Goal: Manage account settings

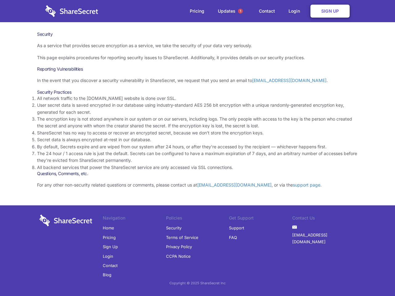
click at [198, 148] on li "By default, Secrets expire and are wiped from our system after 24 hours, or aft…" at bounding box center [197, 147] width 321 height 7
click at [241, 11] on span "1" at bounding box center [240, 11] width 5 height 5
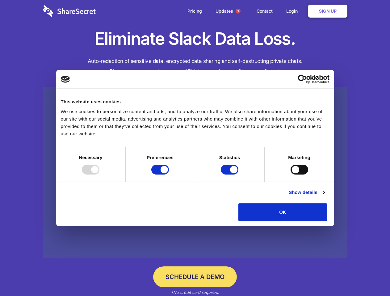
click at [99, 175] on div at bounding box center [91, 170] width 18 height 10
click at [169, 175] on input "Preferences" at bounding box center [160, 170] width 18 height 10
checkbox input "false"
click at [230, 175] on input "Statistics" at bounding box center [230, 170] width 18 height 10
checkbox input "false"
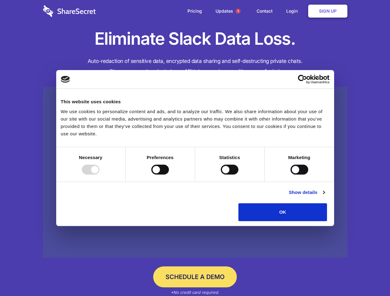
click at [291, 175] on input "Marketing" at bounding box center [300, 170] width 18 height 10
checkbox input "true"
click at [325, 196] on link "Show details" at bounding box center [307, 192] width 36 height 7
